Goal: Navigation & Orientation: Find specific page/section

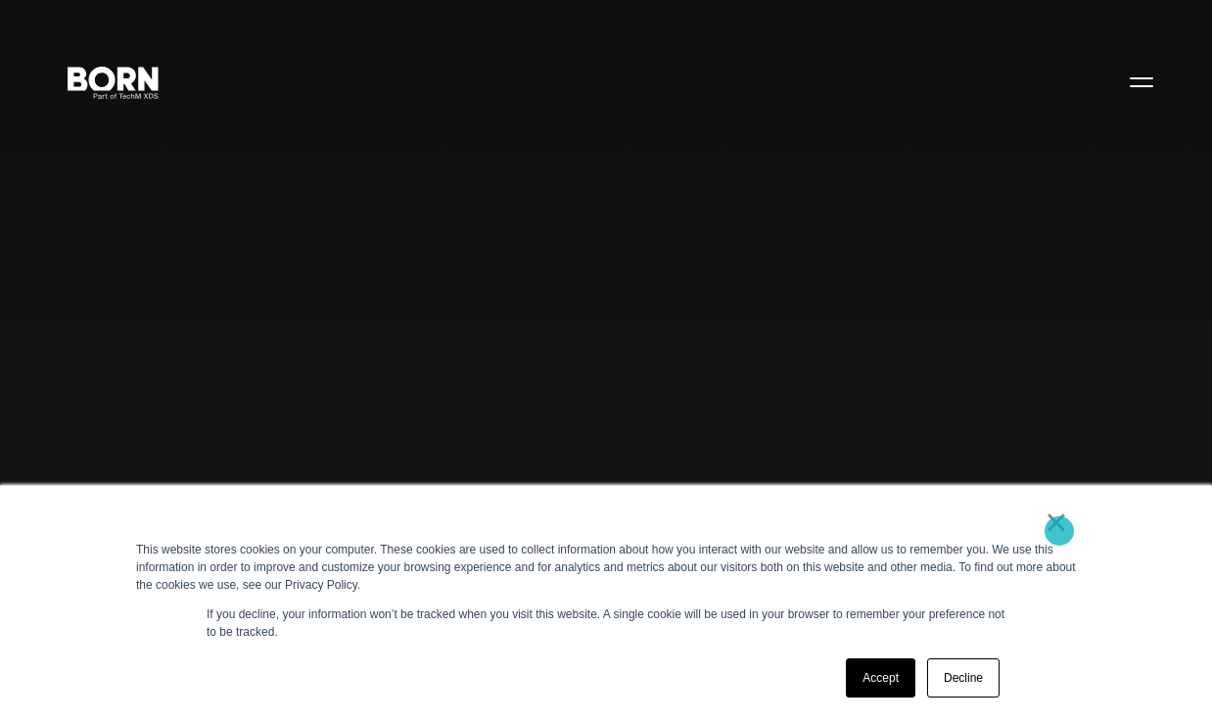
click at [1059, 531] on link "×" at bounding box center [1056, 522] width 23 height 18
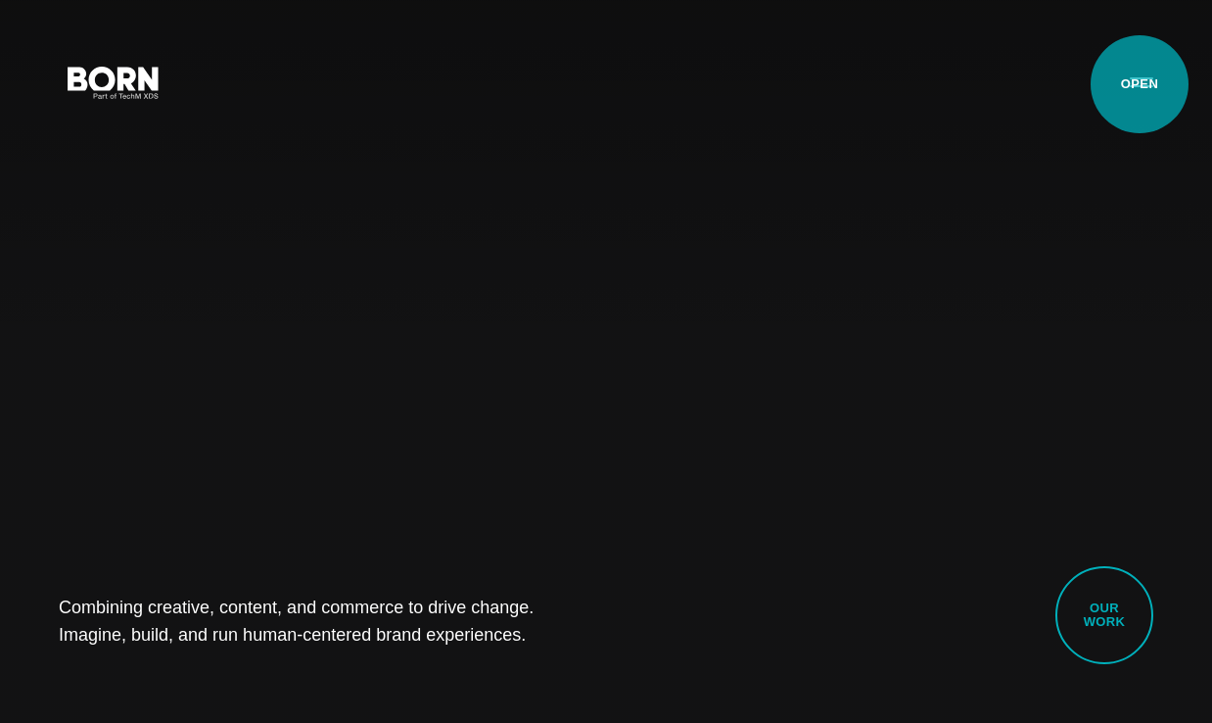
click at [1140, 84] on button "Primary Menu" at bounding box center [1141, 81] width 47 height 41
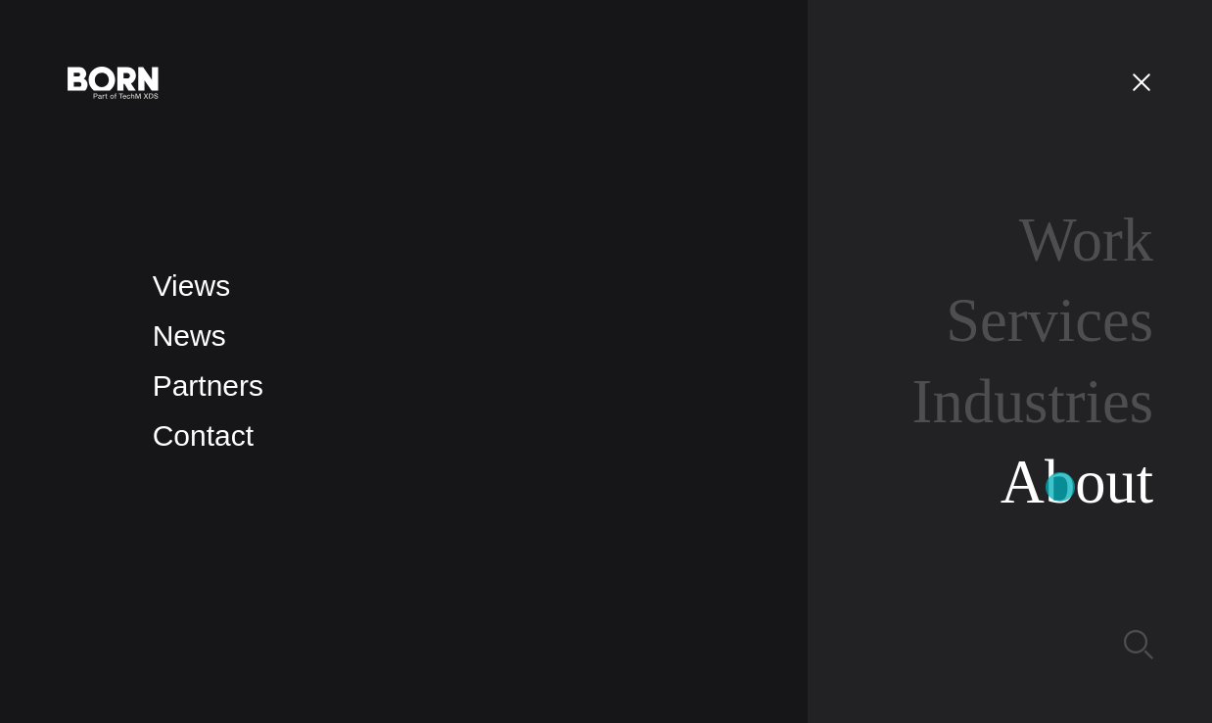
click at [1059, 497] on link "About" at bounding box center [1077, 481] width 153 height 69
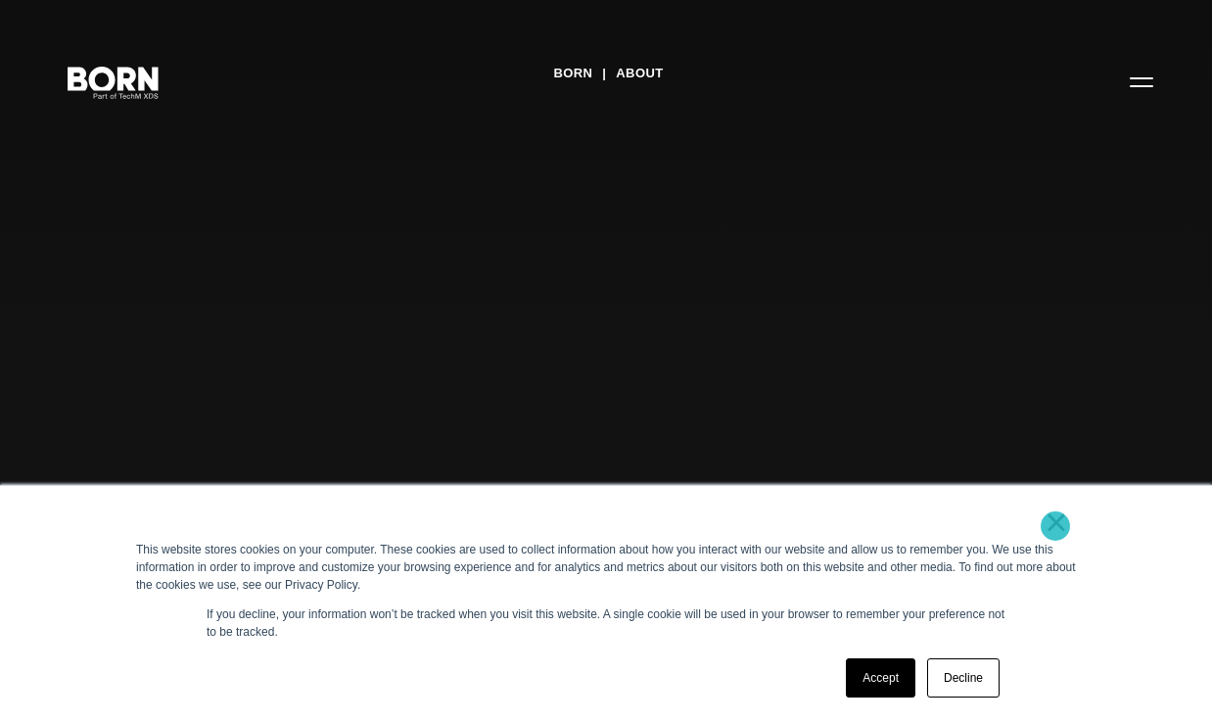
click at [1055, 526] on link "×" at bounding box center [1056, 522] width 23 height 18
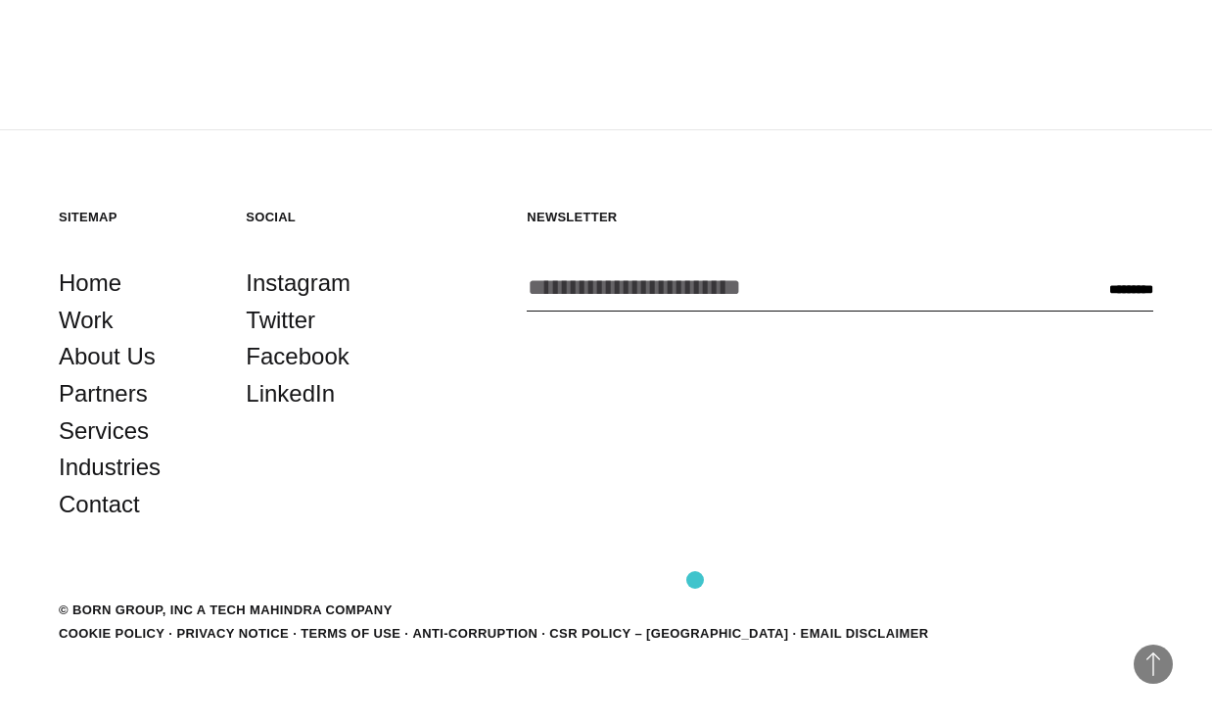
scroll to position [6076, 0]
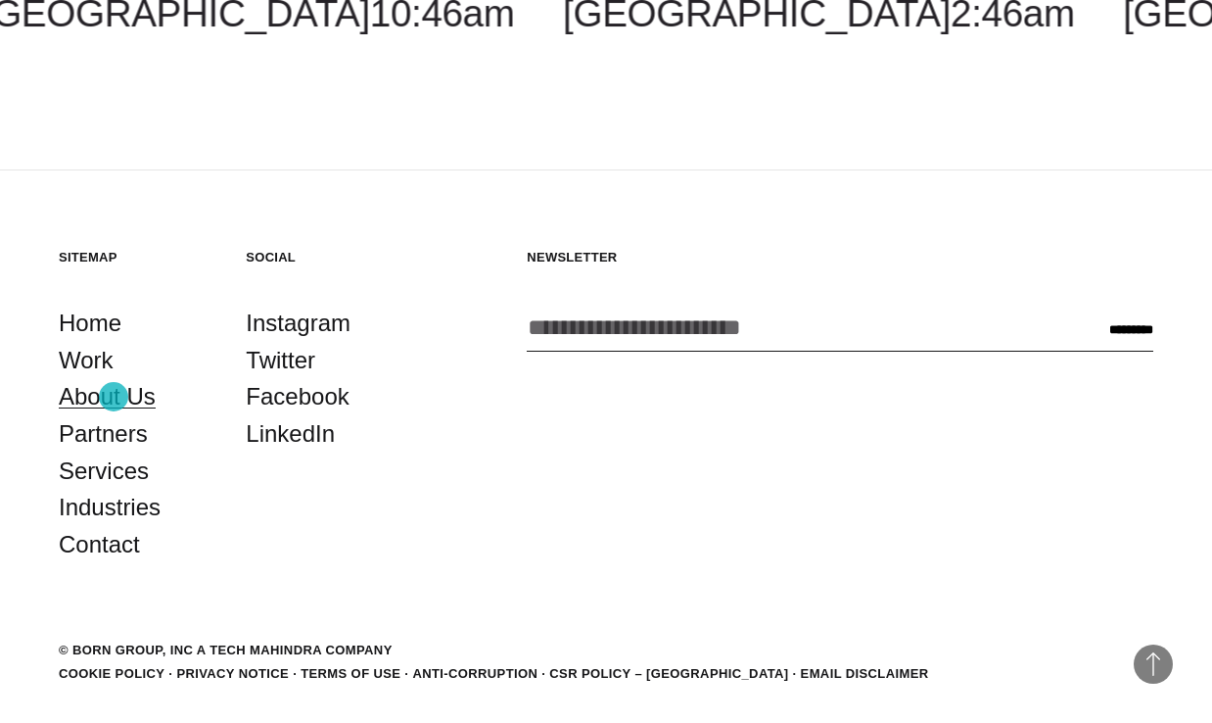
click at [114, 397] on link "About Us" at bounding box center [107, 396] width 97 height 37
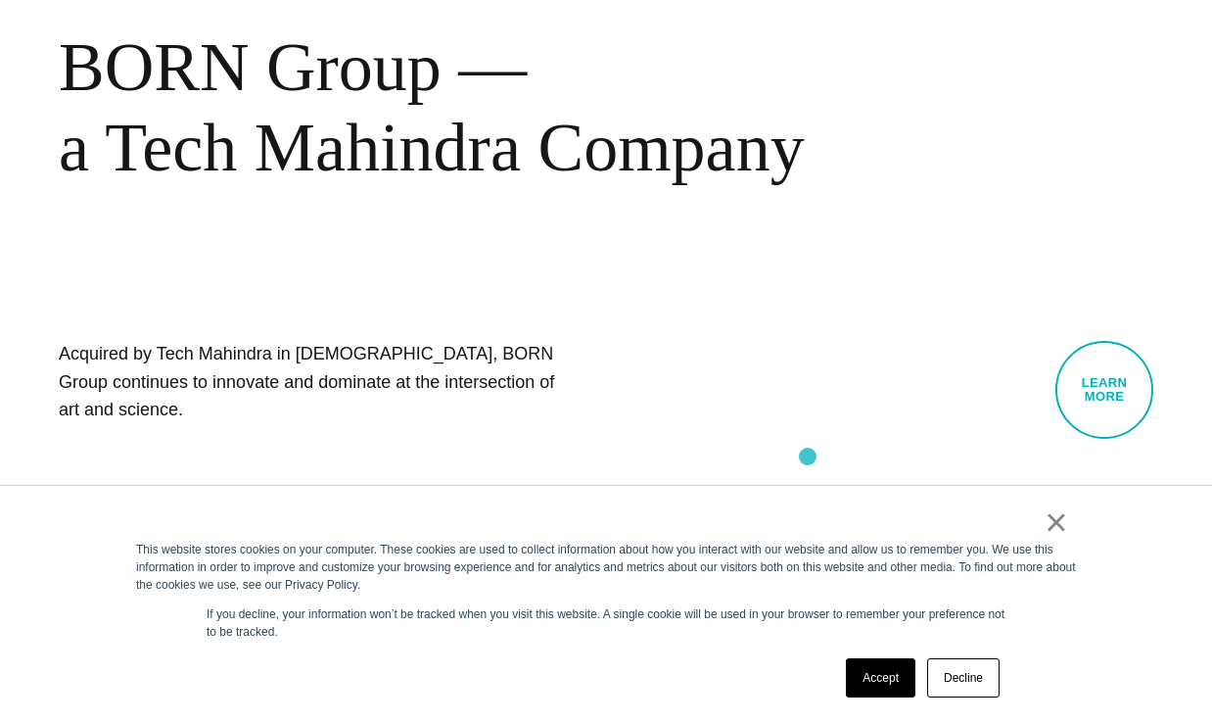
scroll to position [830, 0]
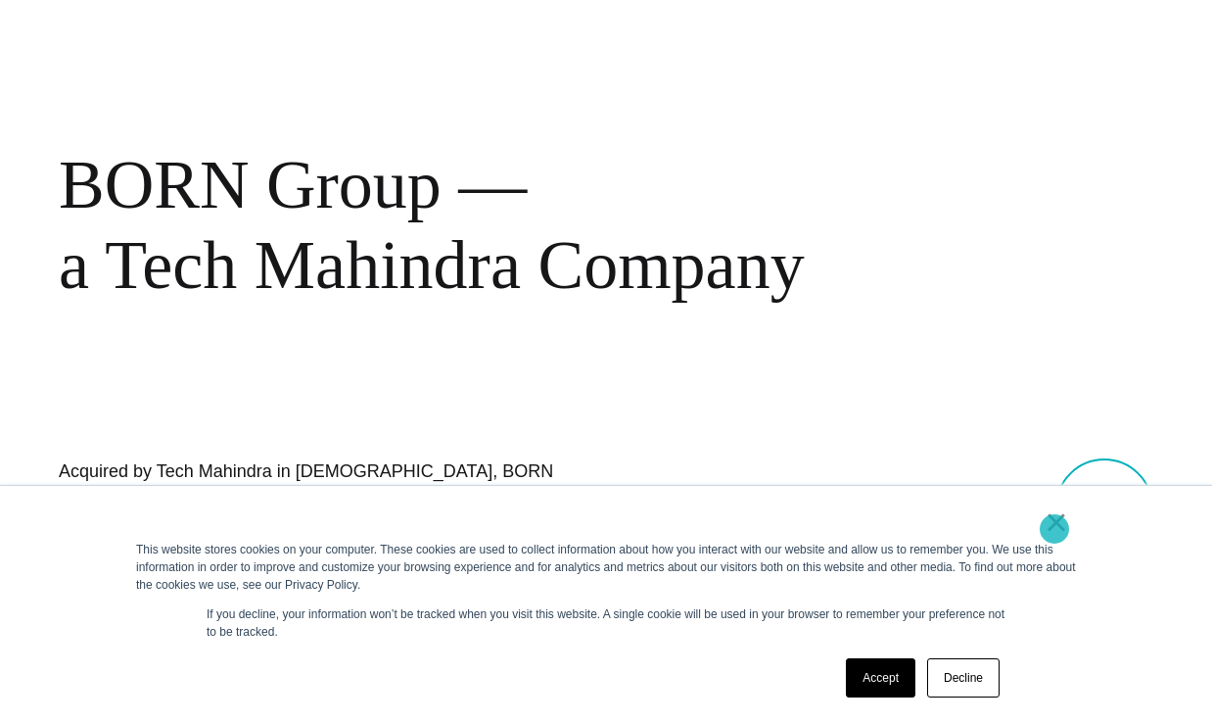
click at [1054, 527] on link "×" at bounding box center [1056, 522] width 23 height 18
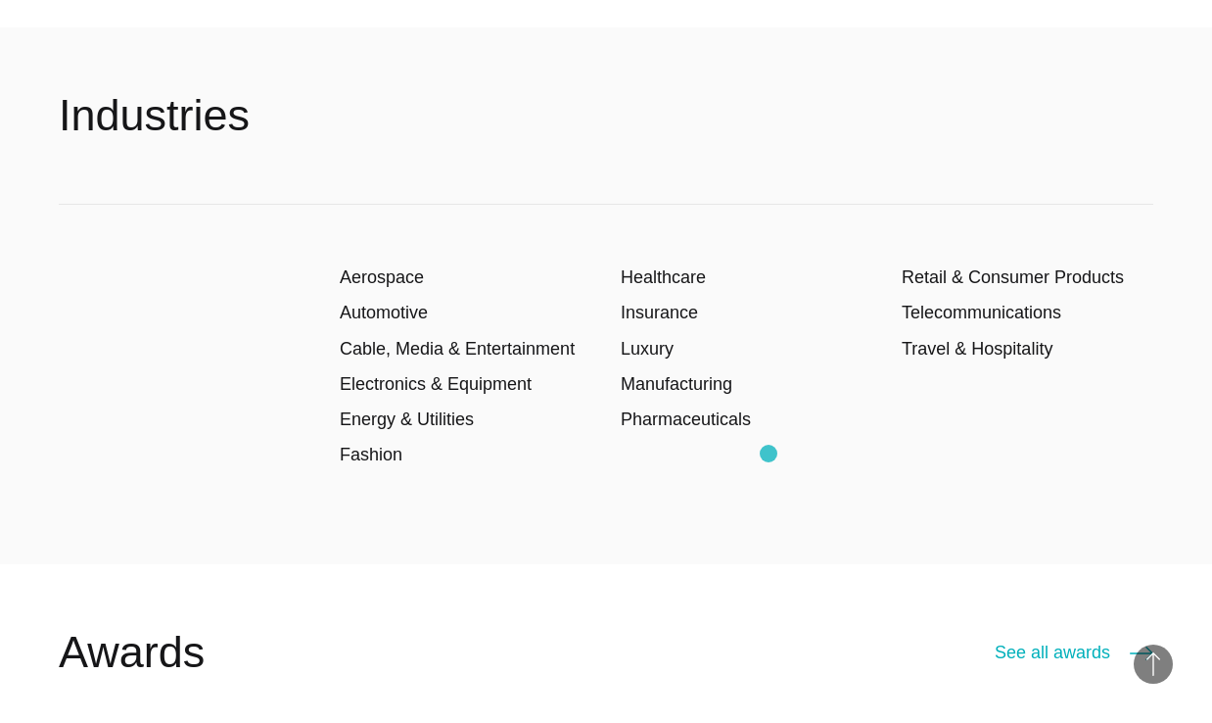
scroll to position [2859, 0]
